Goal: Task Accomplishment & Management: Complete application form

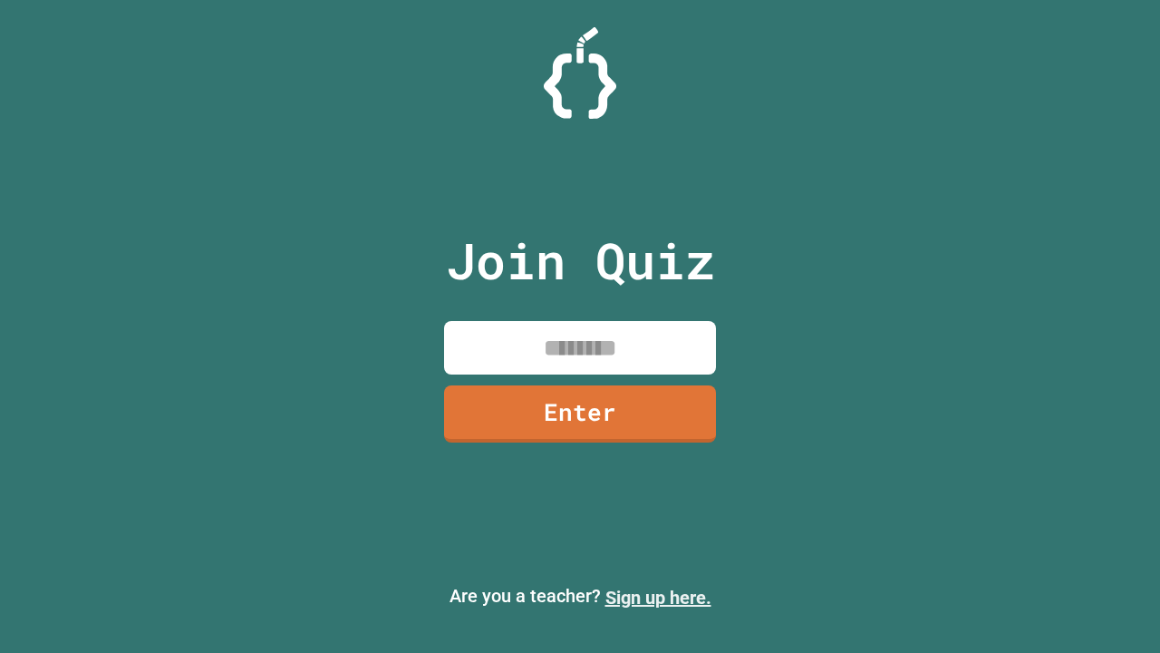
click at [658, 597] on link "Sign up here." at bounding box center [659, 598] width 106 height 22
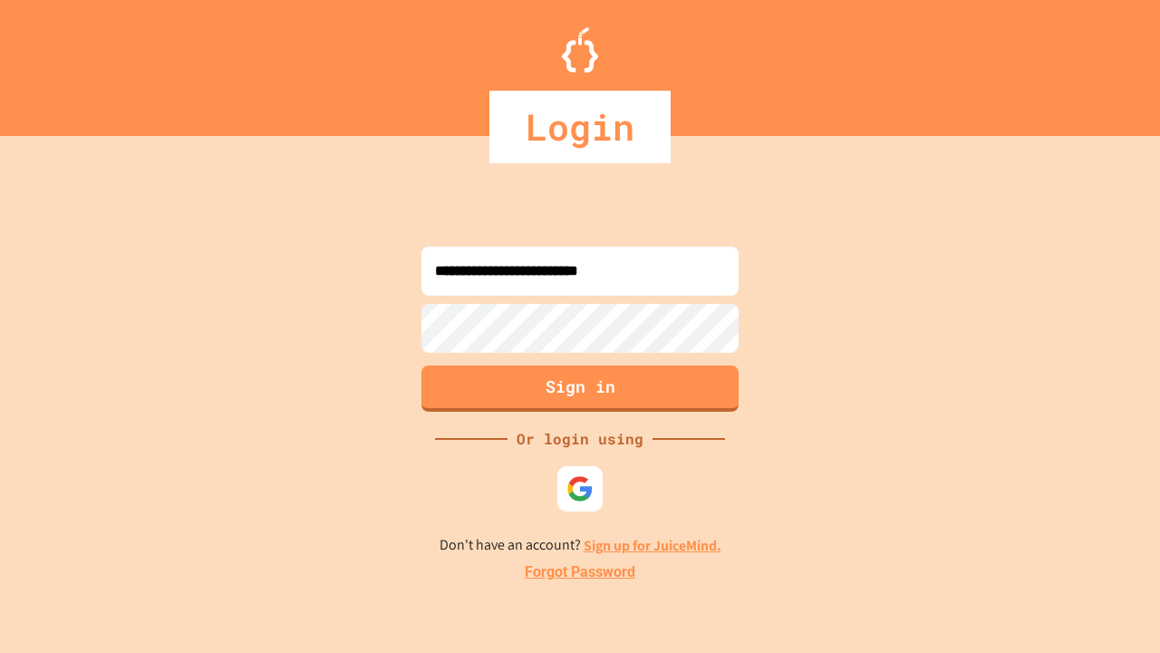
type input "**********"
